Goal: Transaction & Acquisition: Purchase product/service

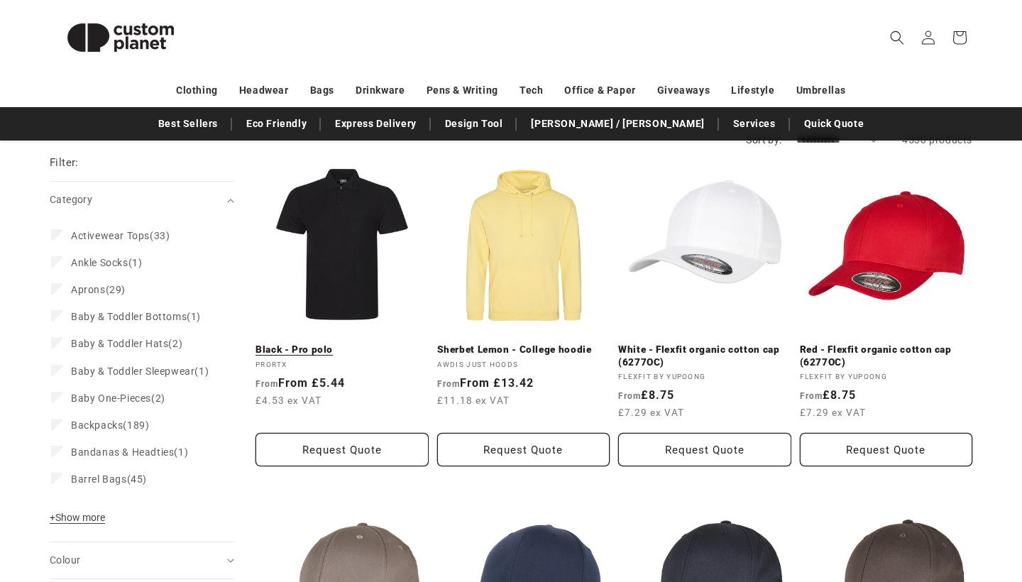
click at [356, 344] on link "Black - Pro polo" at bounding box center [342, 350] width 173 height 13
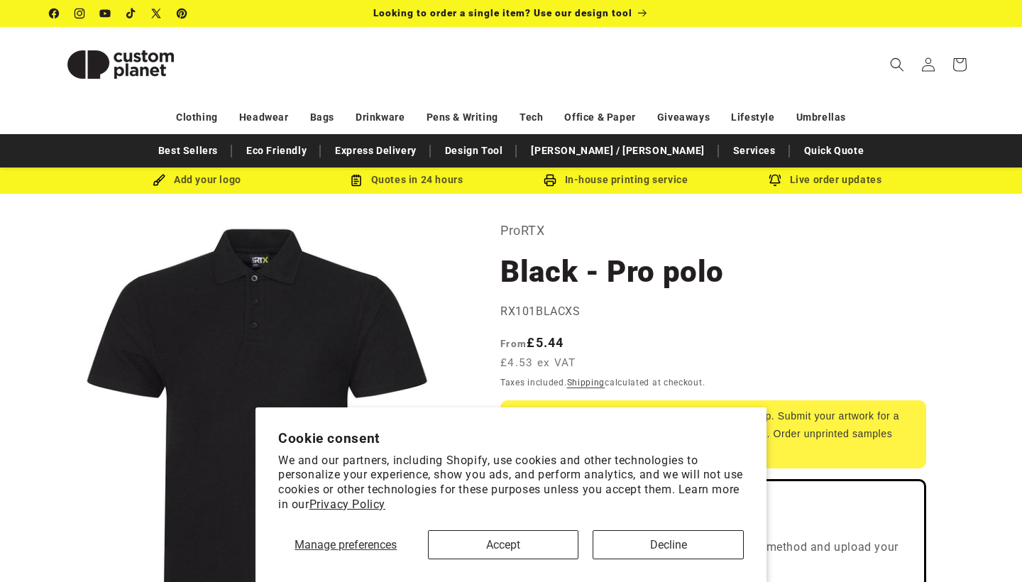
click at [622, 546] on button "Decline" at bounding box center [668, 544] width 151 height 29
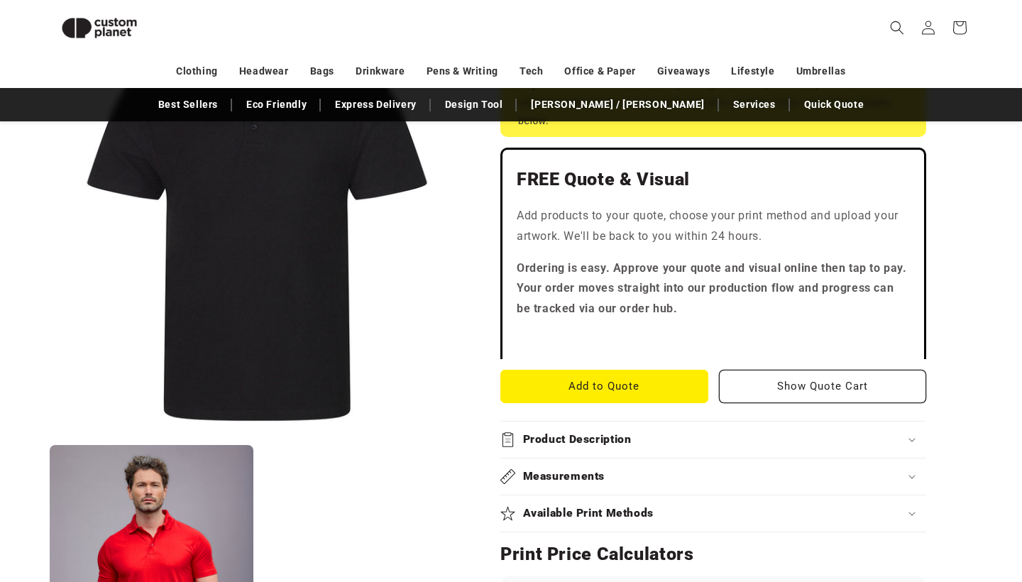
scroll to position [348, 0]
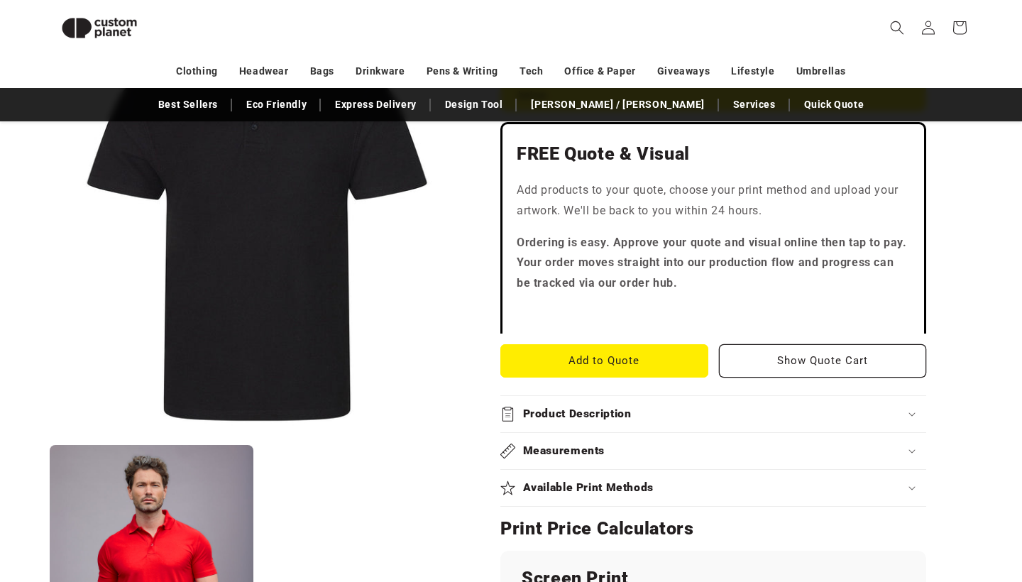
click at [669, 417] on div "Product Description" at bounding box center [713, 414] width 426 height 15
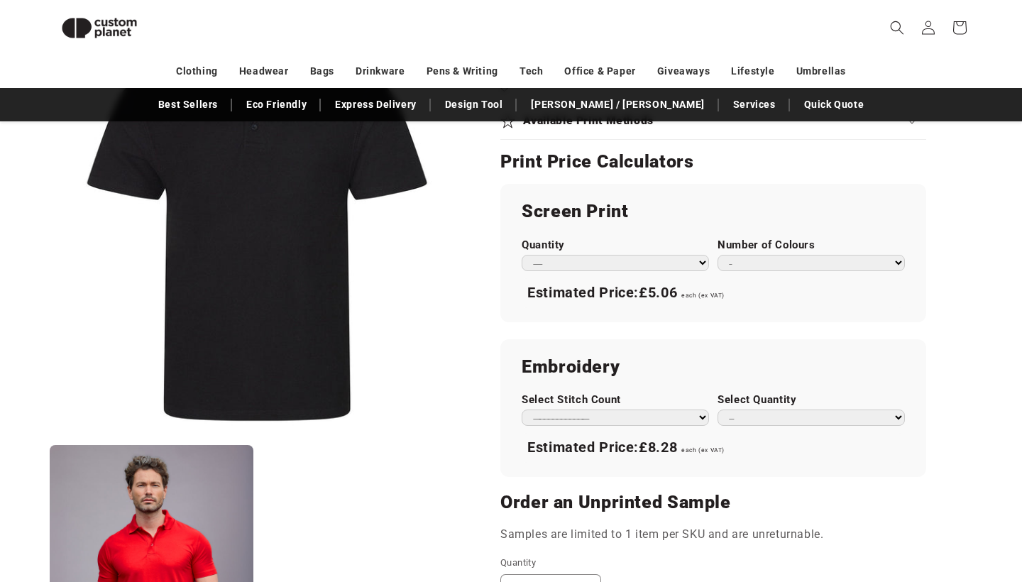
scroll to position [922, 0]
click at [661, 412] on select "**********" at bounding box center [615, 417] width 187 height 16
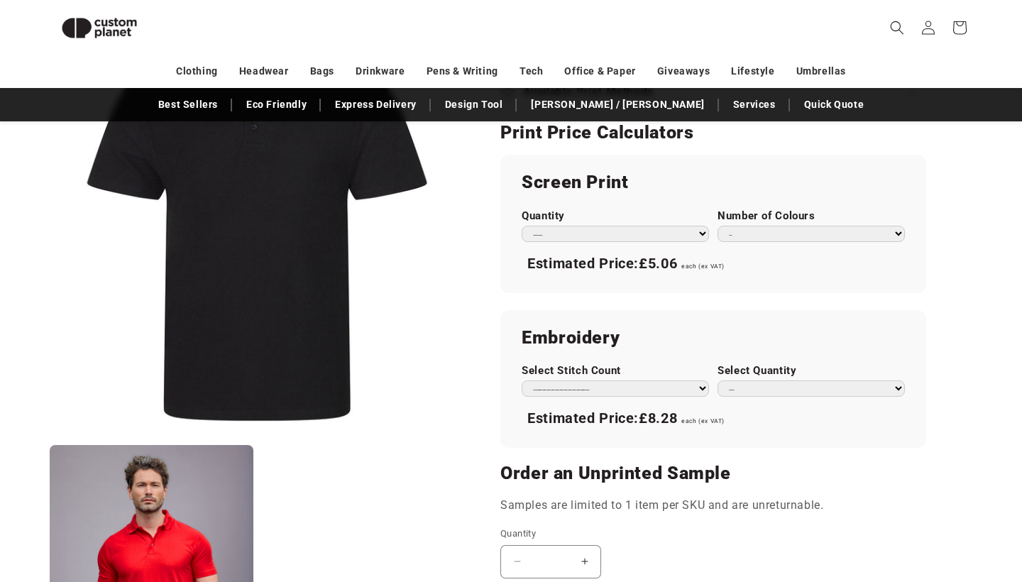
scroll to position [953, 0]
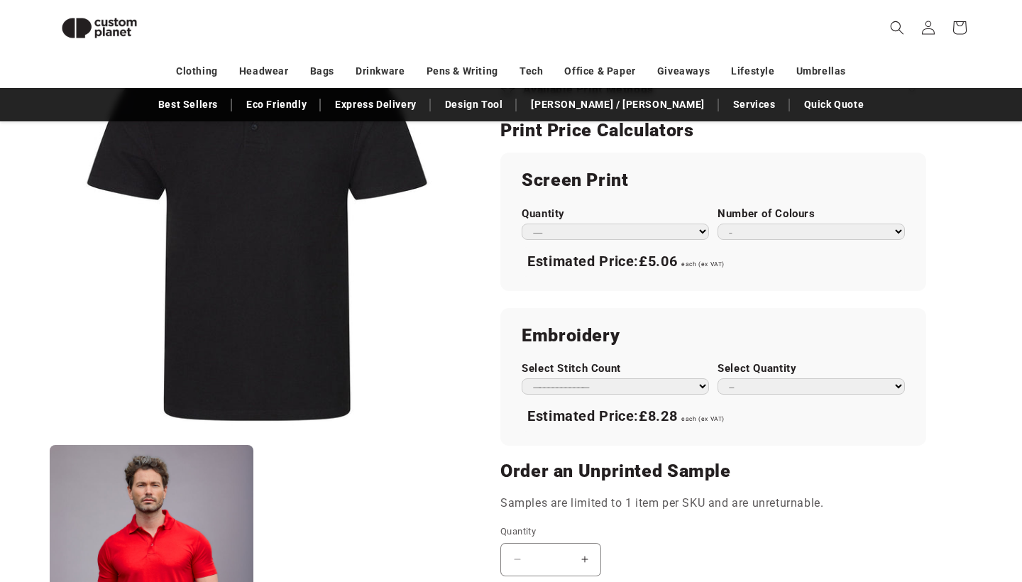
click at [893, 258] on div "Estimated Price: £5.06 each (ex VAT)" at bounding box center [713, 262] width 383 height 30
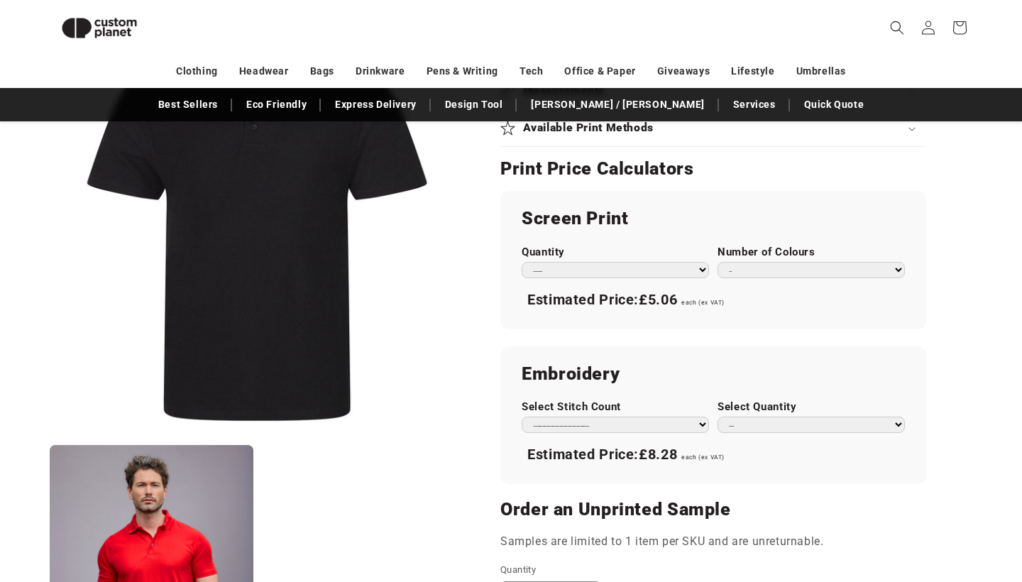
click at [664, 273] on div "Screen Print Quantity *** *** *** **** **** **** ***** ***** Number of Colours …" at bounding box center [713, 260] width 426 height 138
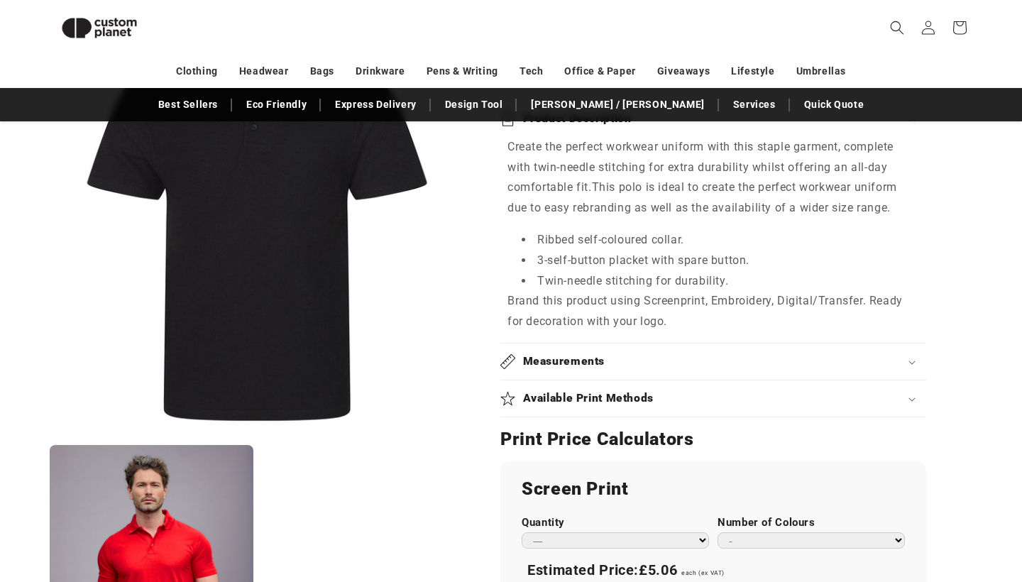
scroll to position [670, 0]
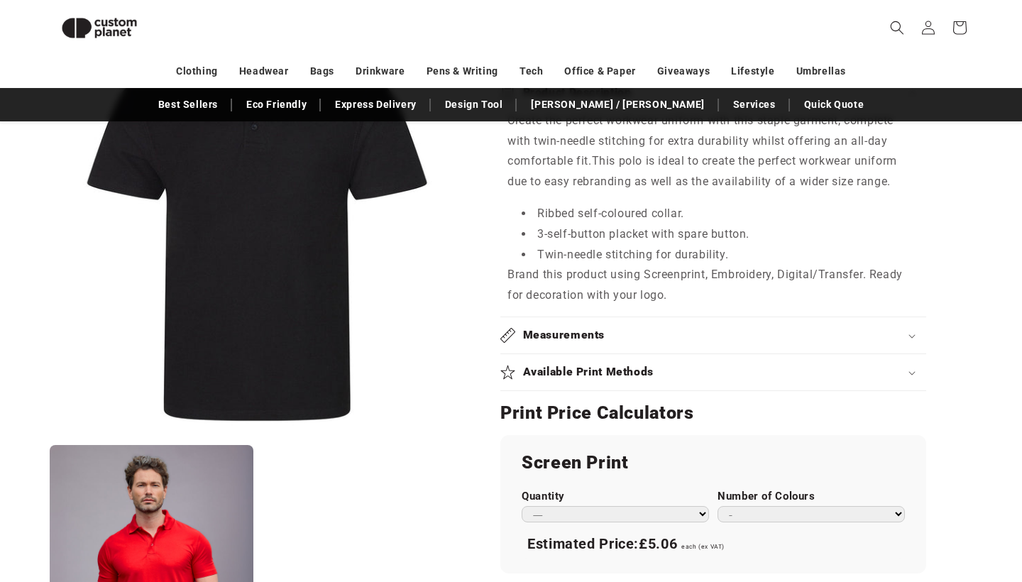
click at [618, 330] on div "Measurements" at bounding box center [713, 335] width 426 height 15
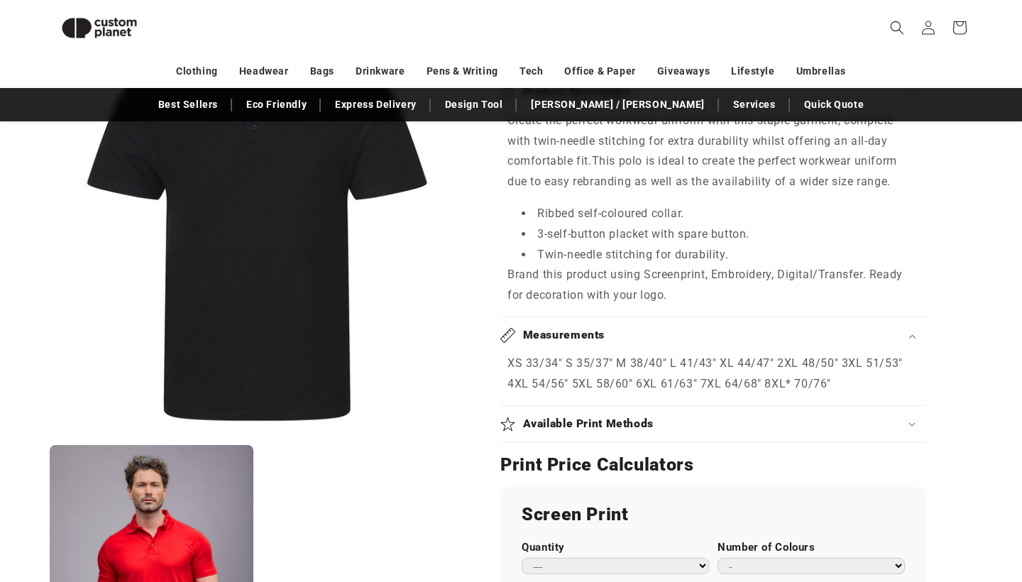
click at [618, 330] on div "Measurements" at bounding box center [713, 335] width 426 height 15
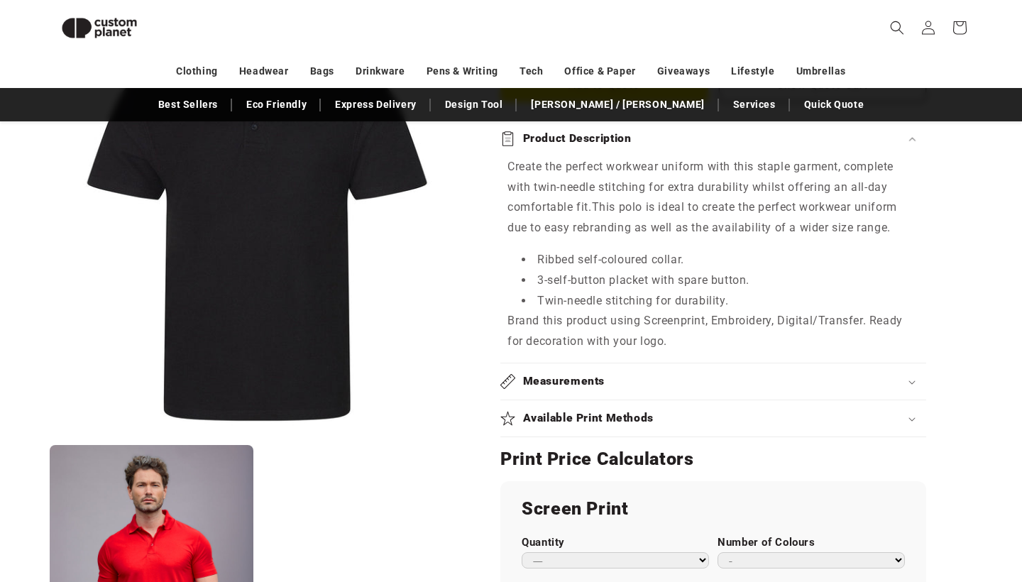
scroll to position [638, 0]
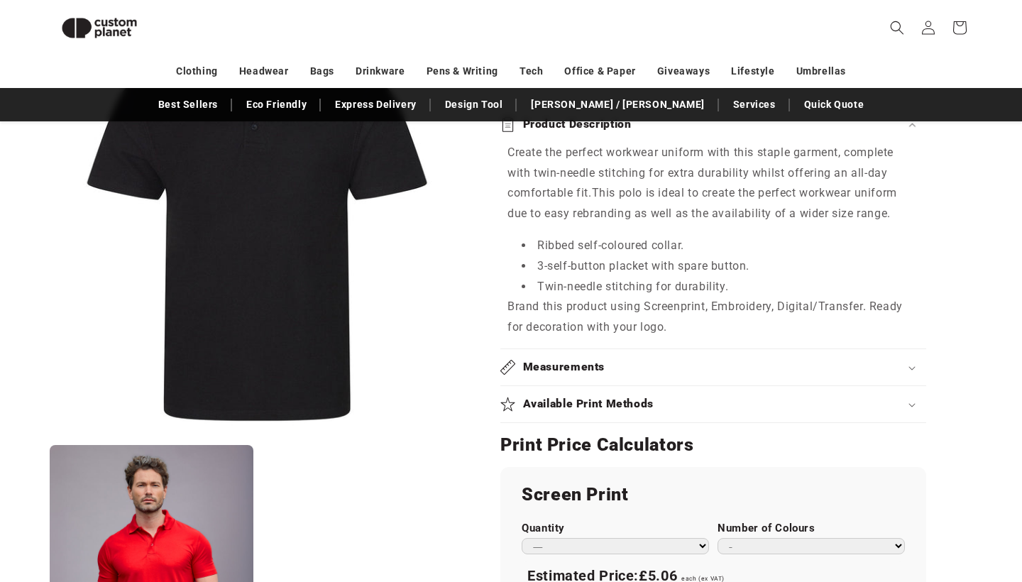
click at [655, 399] on div "Available Print Methods" at bounding box center [713, 404] width 426 height 15
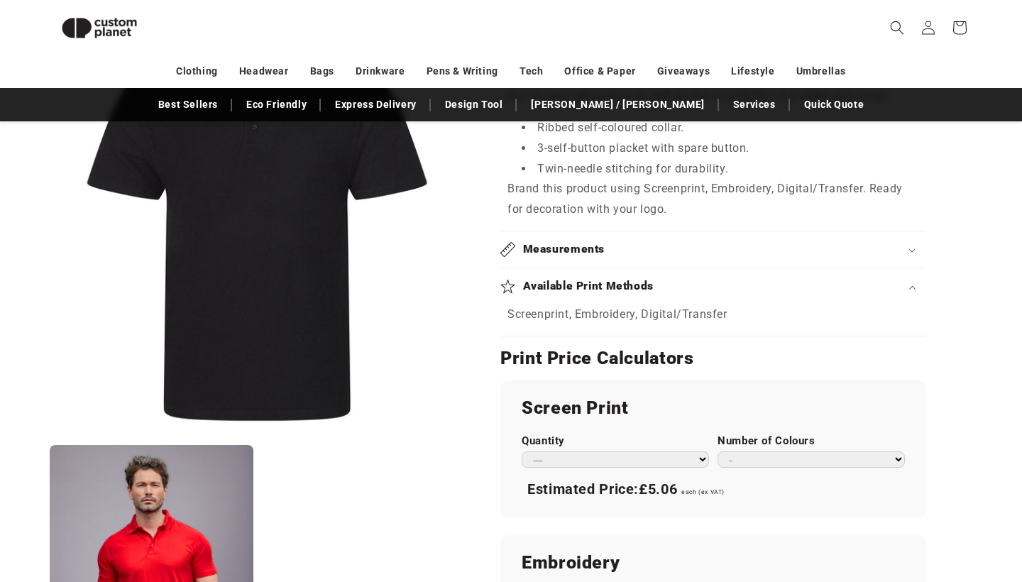
scroll to position [805, 0]
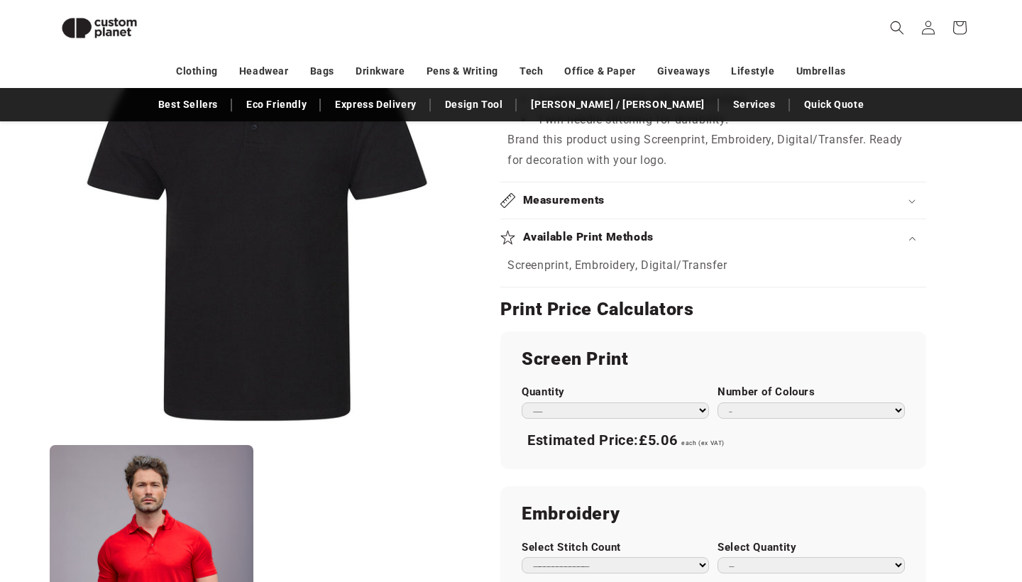
click at [742, 230] on div "Available Print Methods" at bounding box center [713, 237] width 426 height 15
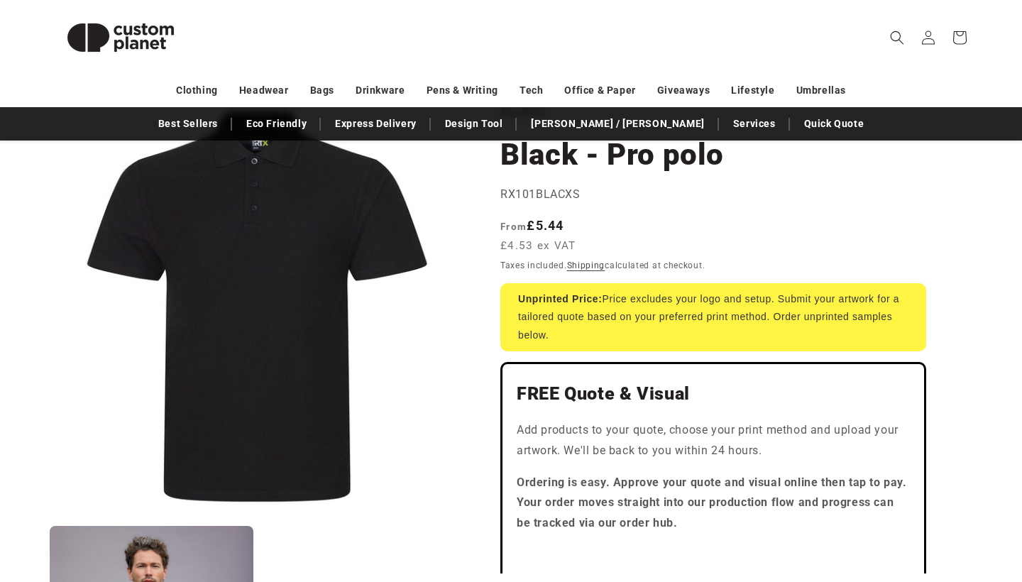
scroll to position [116, 0]
